Goal: Task Accomplishment & Management: Manage account settings

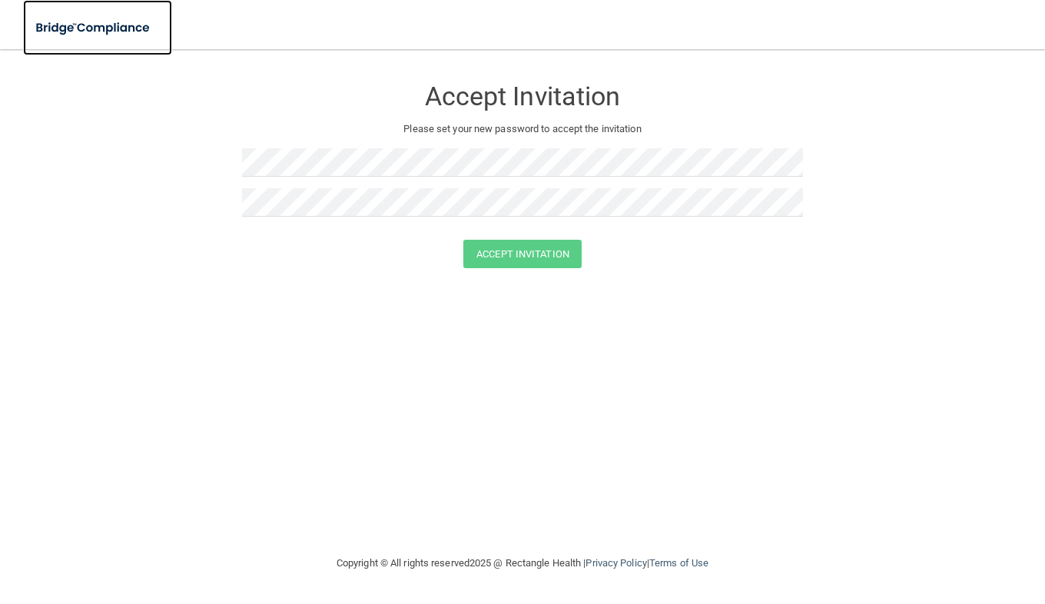
click at [102, 24] on img at bounding box center [93, 28] width 141 height 32
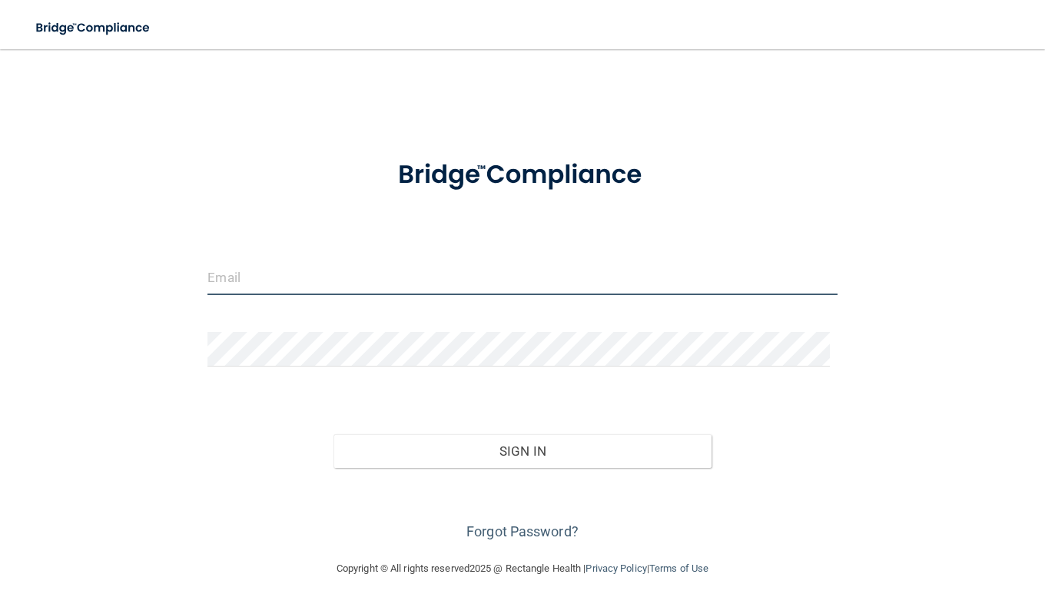
click at [337, 287] on input "email" at bounding box center [523, 278] width 630 height 35
type input "[PERSON_NAME][EMAIL_ADDRESS][PERSON_NAME][DOMAIN_NAME]"
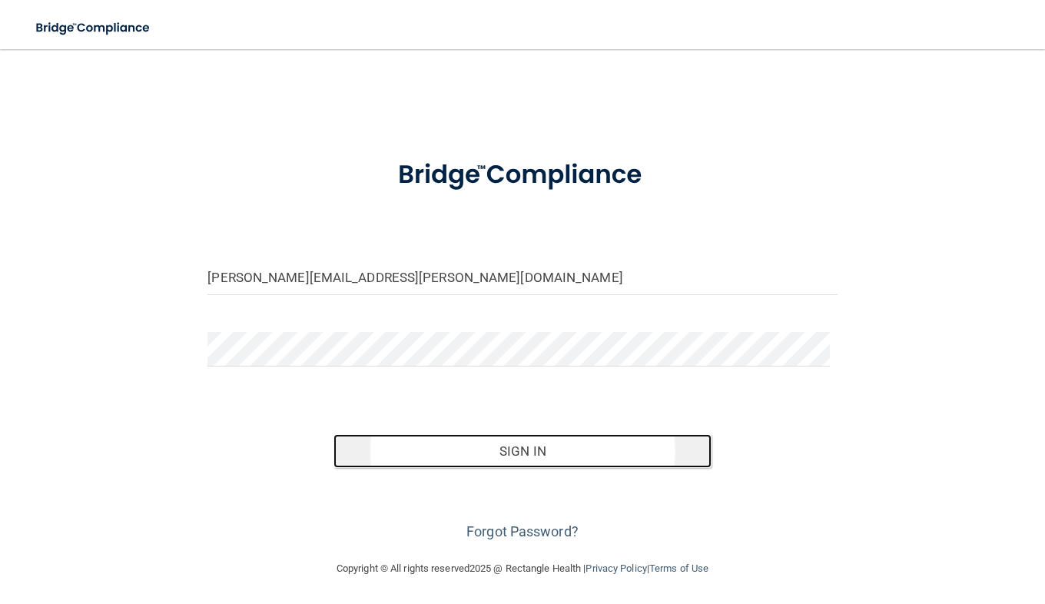
click at [428, 444] on button "Sign In" at bounding box center [523, 451] width 378 height 34
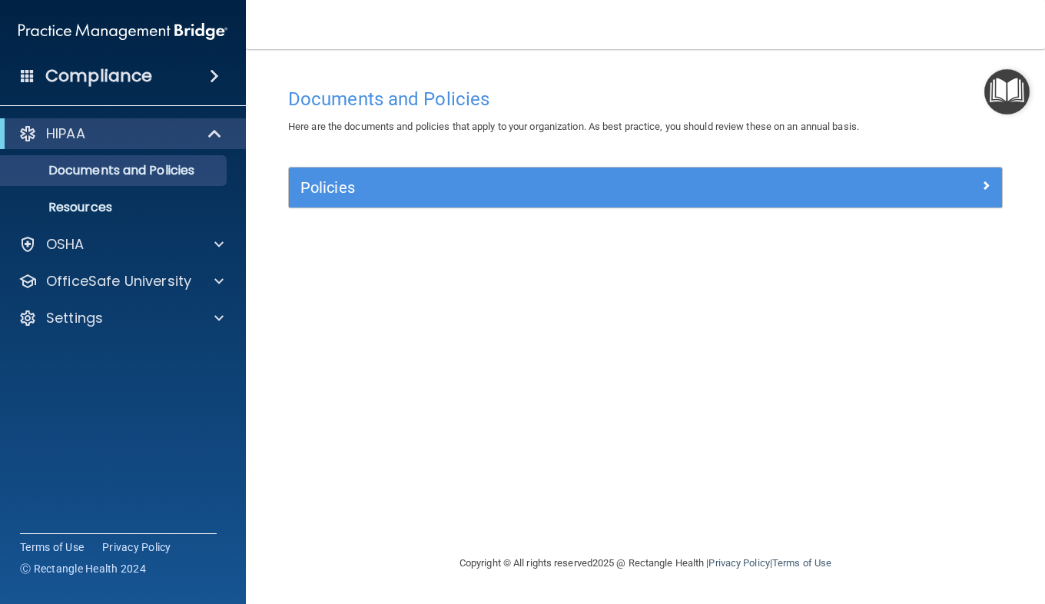
click at [551, 89] on h4 "Documents and Policies" at bounding box center [645, 99] width 715 height 20
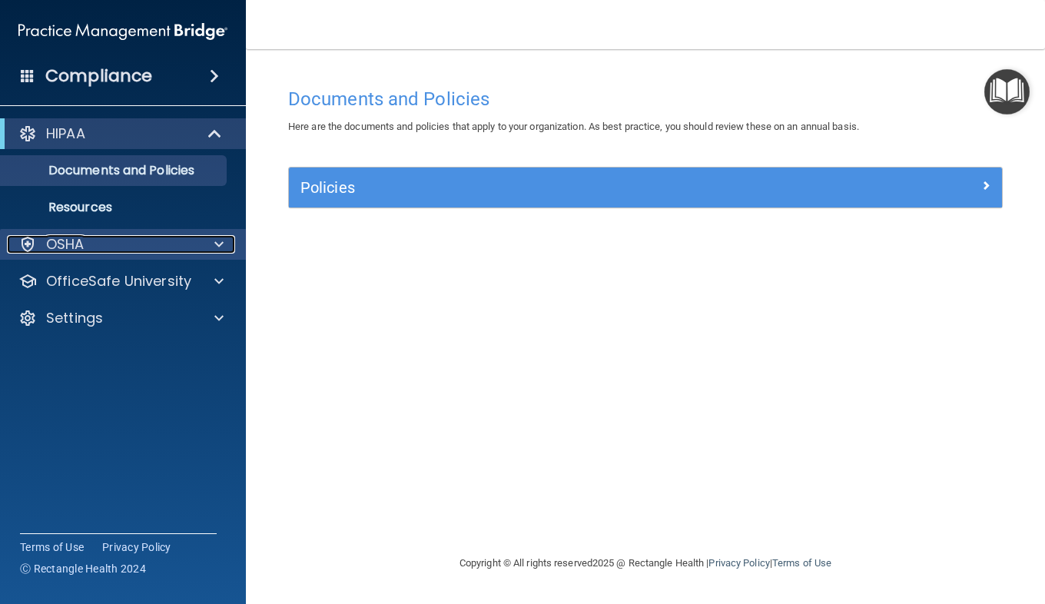
click at [227, 244] on div at bounding box center [217, 244] width 38 height 18
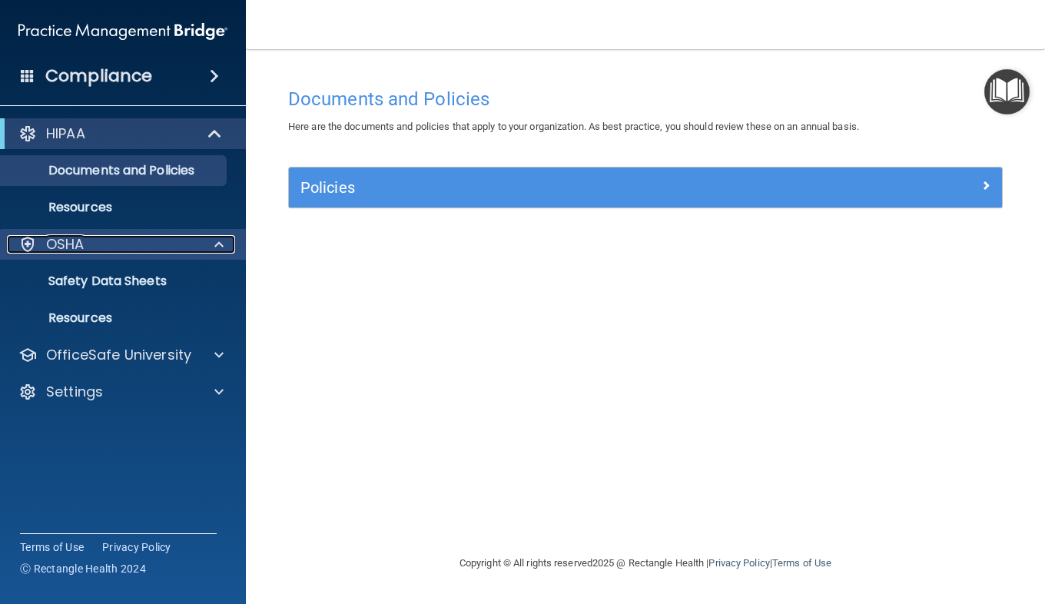
click at [227, 244] on div at bounding box center [217, 244] width 38 height 18
